Goal: Transaction & Acquisition: Purchase product/service

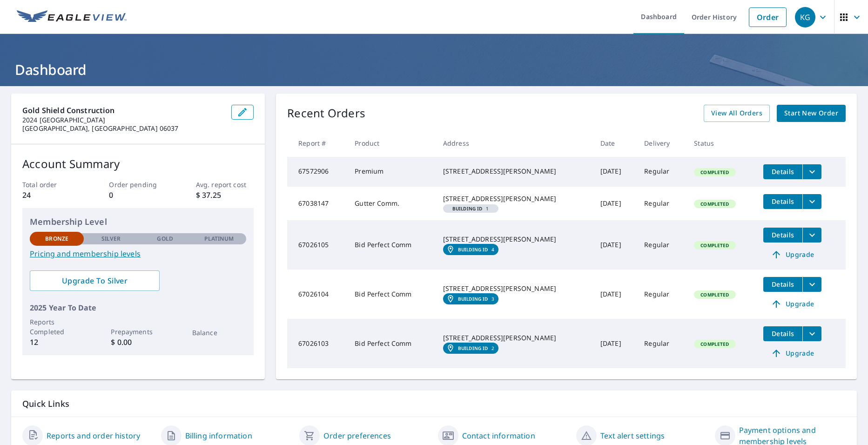
click at [788, 115] on span "Start New Order" at bounding box center [811, 113] width 54 height 12
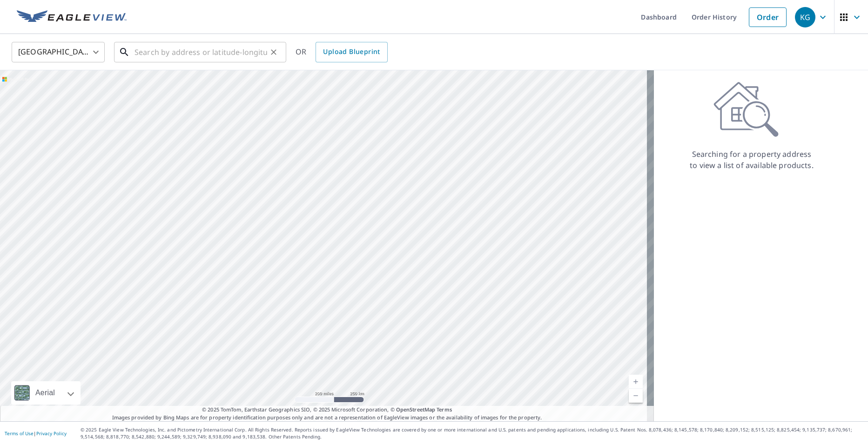
click at [135, 56] on input "text" at bounding box center [200, 52] width 133 height 26
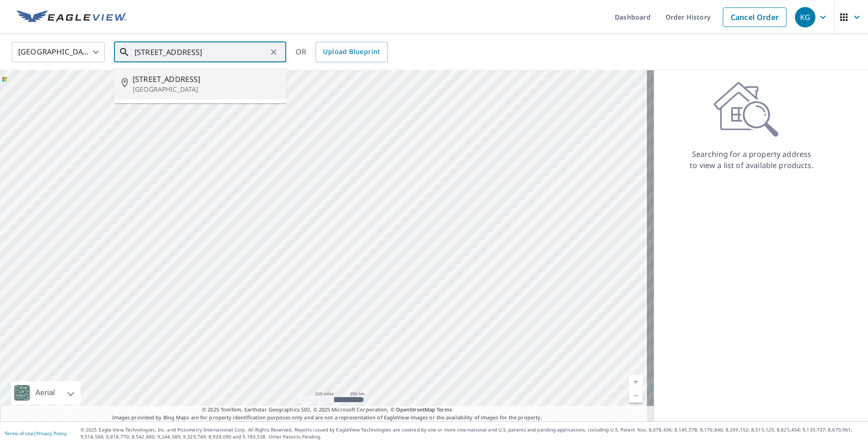
click at [152, 83] on span "[STREET_ADDRESS]" at bounding box center [206, 79] width 146 height 11
type input "[STREET_ADDRESS]"
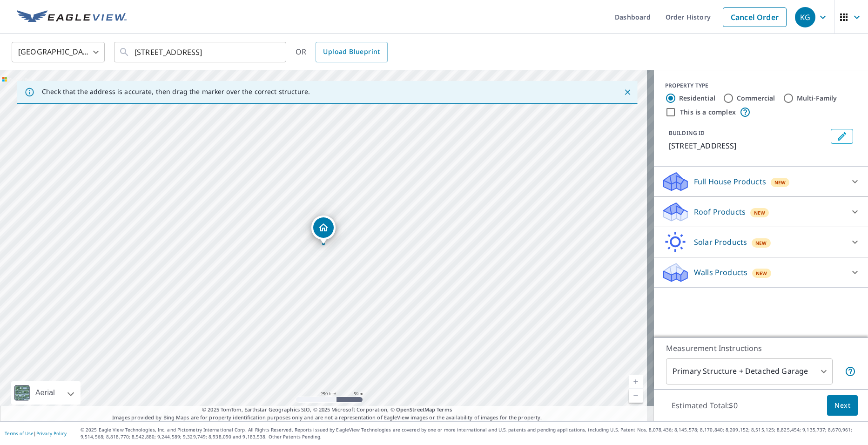
click at [849, 210] on icon at bounding box center [854, 211] width 11 height 11
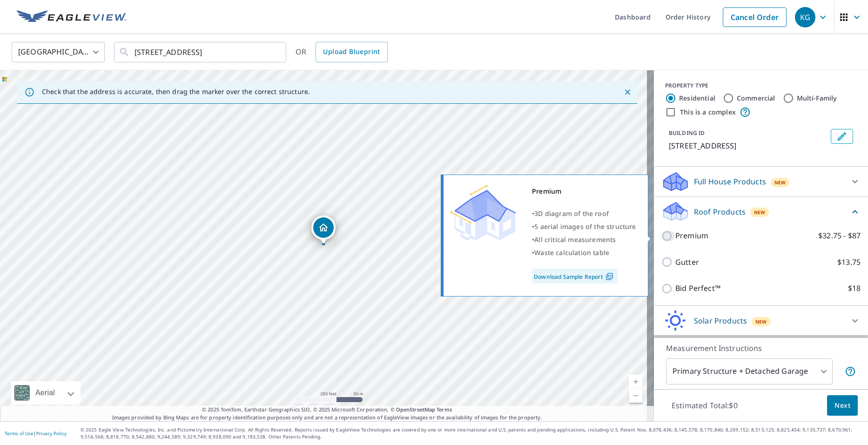
click at [665, 233] on input "Premium $32.75 - $87" at bounding box center [668, 235] width 14 height 11
checkbox input "true"
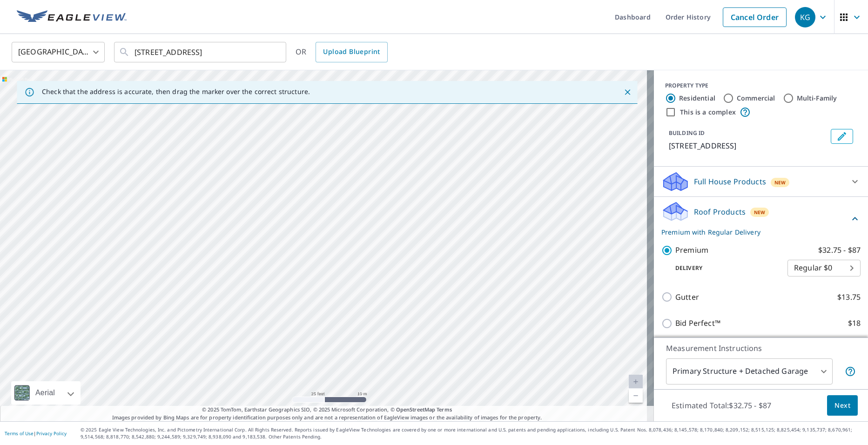
drag, startPoint x: 185, startPoint y: 194, endPoint x: 508, endPoint y: 371, distance: 368.2
click at [508, 372] on div "[STREET_ADDRESS]" at bounding box center [327, 245] width 654 height 351
drag, startPoint x: 242, startPoint y: 246, endPoint x: 389, endPoint y: 333, distance: 171.9
click at [389, 333] on div "[STREET_ADDRESS]" at bounding box center [327, 245] width 654 height 351
drag, startPoint x: 291, startPoint y: 335, endPoint x: 352, endPoint y: 257, distance: 98.4
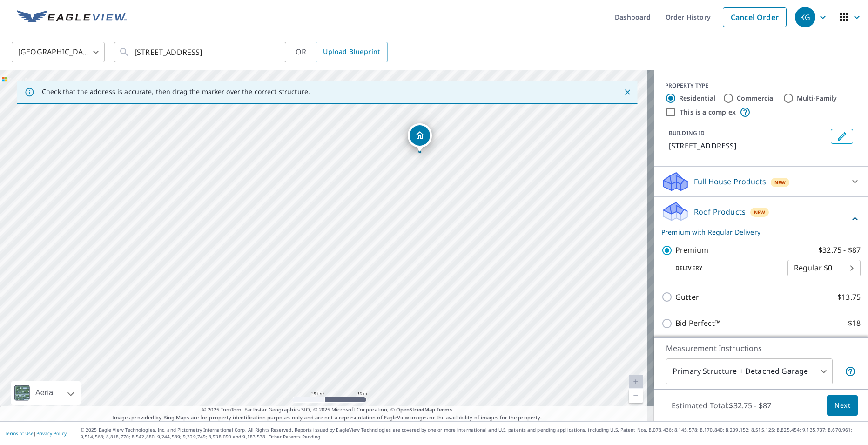
click at [352, 257] on div "[STREET_ADDRESS]" at bounding box center [327, 245] width 654 height 351
drag, startPoint x: 460, startPoint y: 297, endPoint x: 348, endPoint y: 321, distance: 114.6
click at [348, 321] on div "[STREET_ADDRESS]" at bounding box center [327, 245] width 654 height 351
click at [839, 408] on span "Next" at bounding box center [842, 406] width 16 height 12
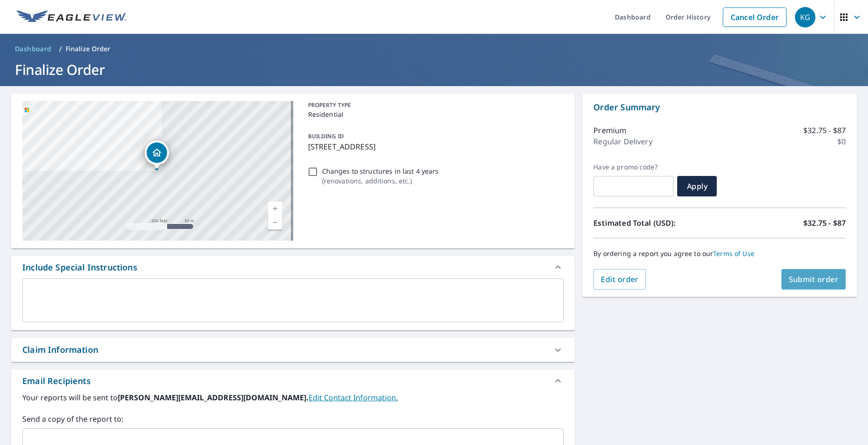
click at [797, 281] on span "Submit order" at bounding box center [814, 279] width 50 height 10
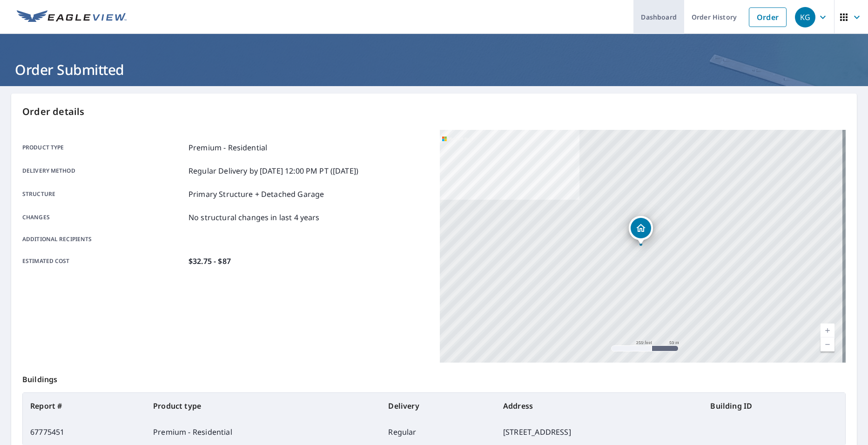
click at [644, 22] on link "Dashboard" at bounding box center [658, 17] width 51 height 34
